Goal: Navigation & Orientation: Go to known website

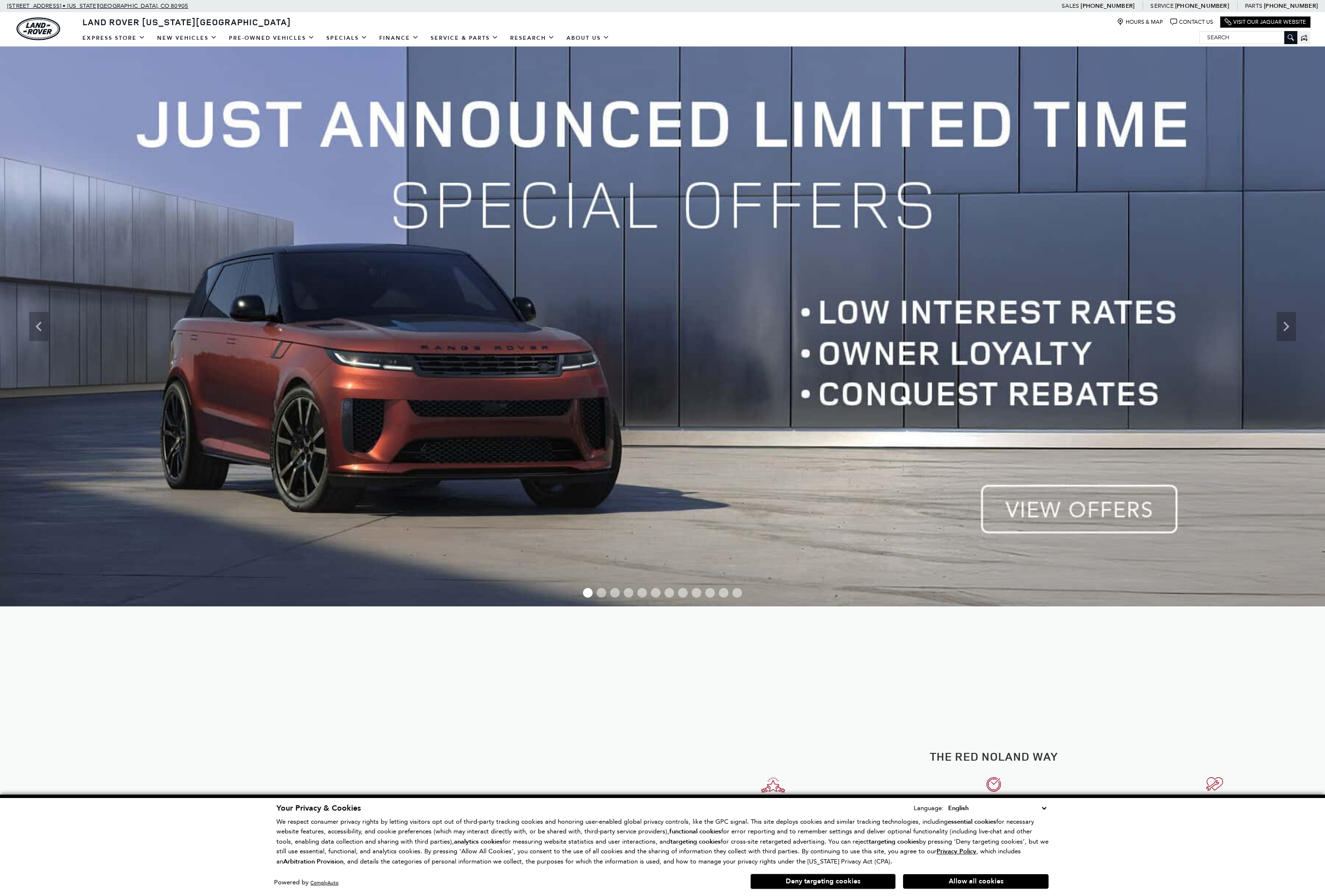
drag, startPoint x: 213, startPoint y: 9, endPoint x: 26, endPoint y: 7, distance: 187.0
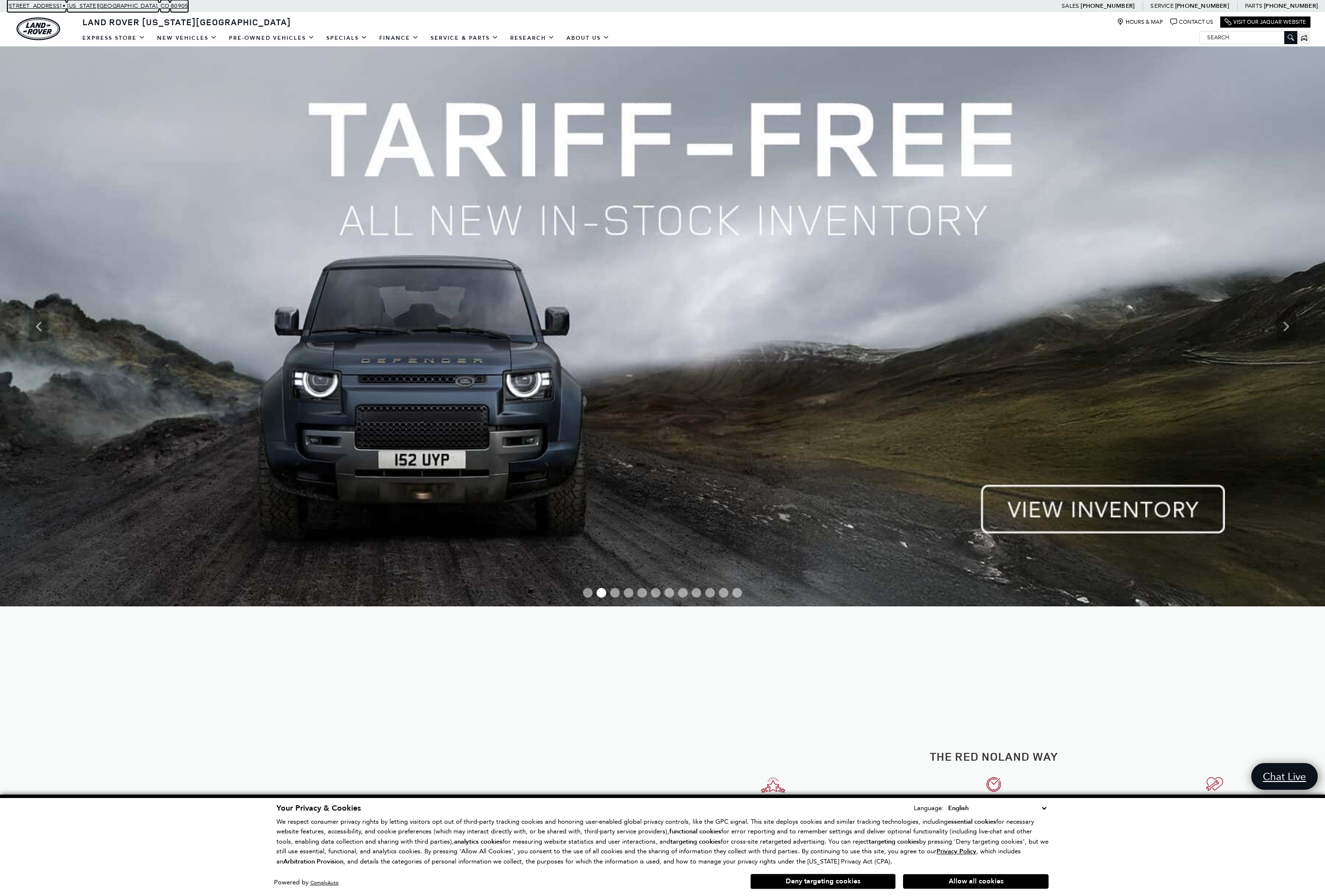
copy link "[STREET_ADDRESS] • [US_STATE][GEOGRAPHIC_DATA]"
click at [1255, 23] on link "Visit Our Jaguar Website" at bounding box center [1265, 22] width 81 height 7
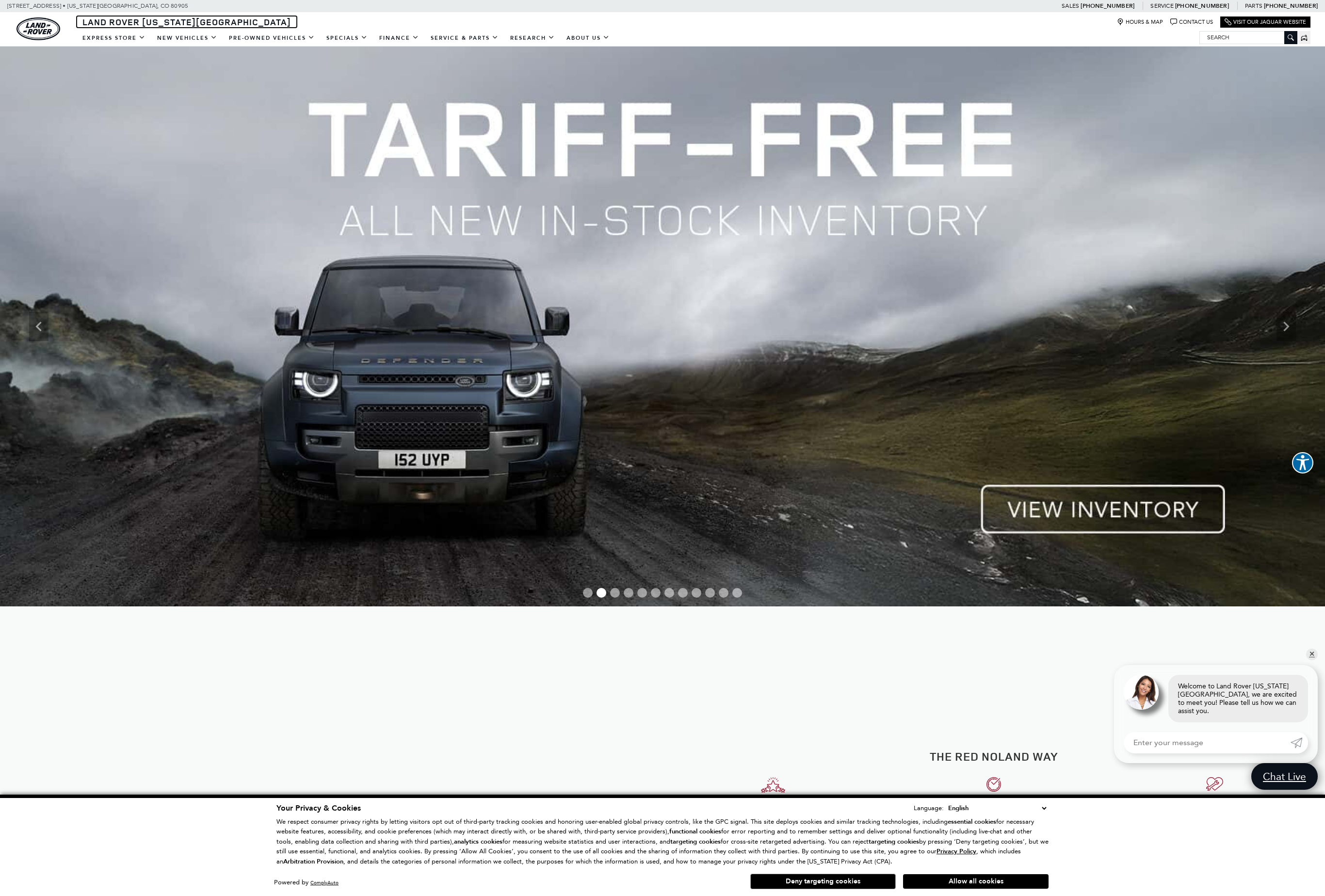
click at [94, 24] on span "Land Rover [US_STATE][GEOGRAPHIC_DATA]" at bounding box center [186, 22] width 208 height 12
